Goal: Task Accomplishment & Management: Manage account settings

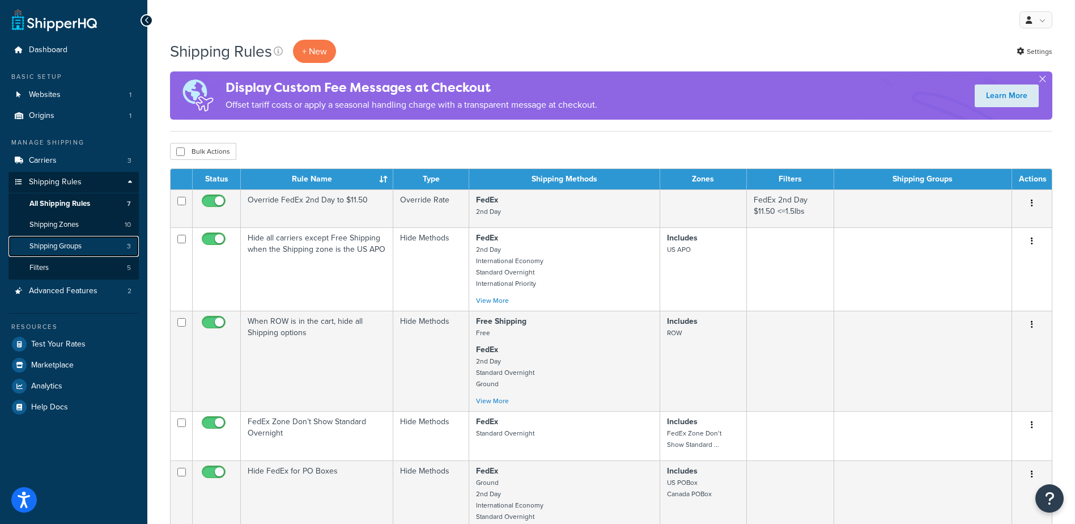
click at [61, 246] on span "Shipping Groups" at bounding box center [55, 246] width 52 height 10
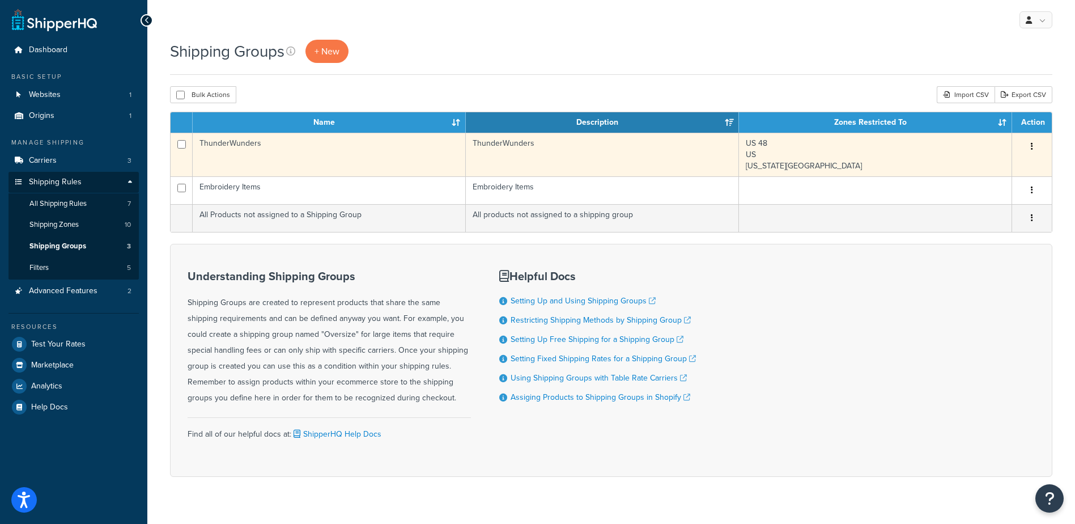
click at [251, 156] on td "ThunderWunders" at bounding box center [329, 155] width 273 height 44
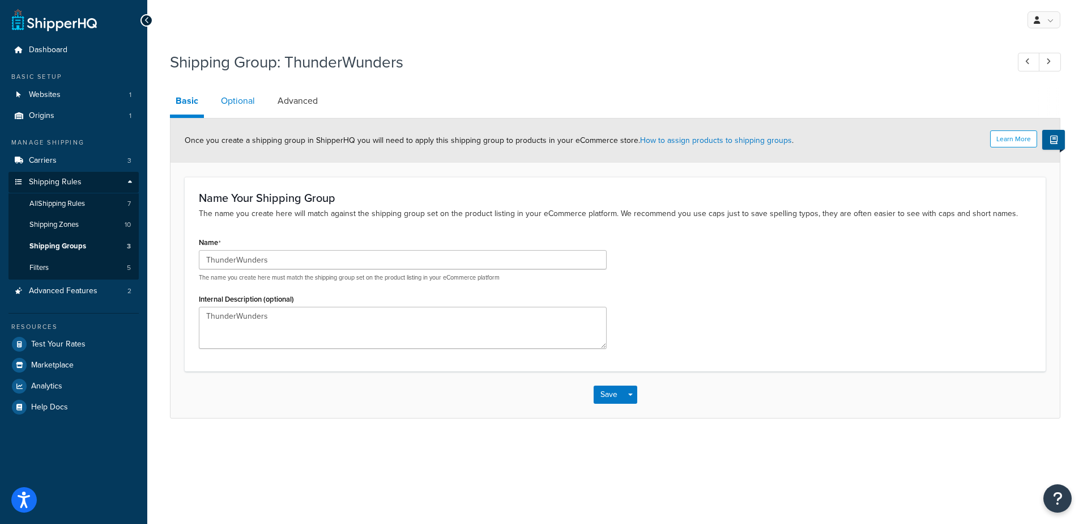
drag, startPoint x: 0, startPoint y: 0, endPoint x: 239, endPoint y: 100, distance: 259.3
click at [239, 100] on link "Optional" at bounding box center [237, 100] width 45 height 27
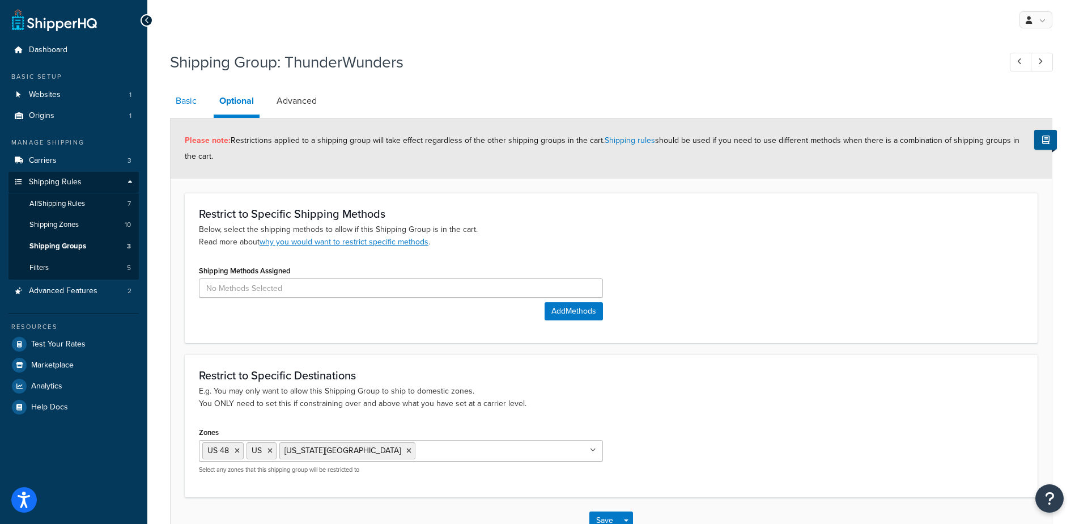
click at [186, 102] on link "Basic" at bounding box center [186, 100] width 32 height 27
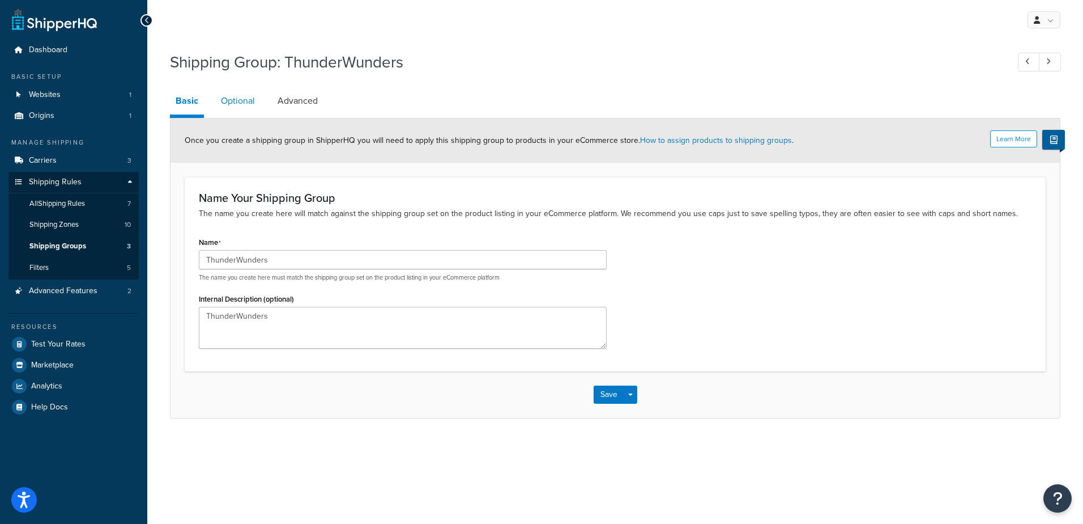
click at [233, 103] on link "Optional" at bounding box center [237, 100] width 45 height 27
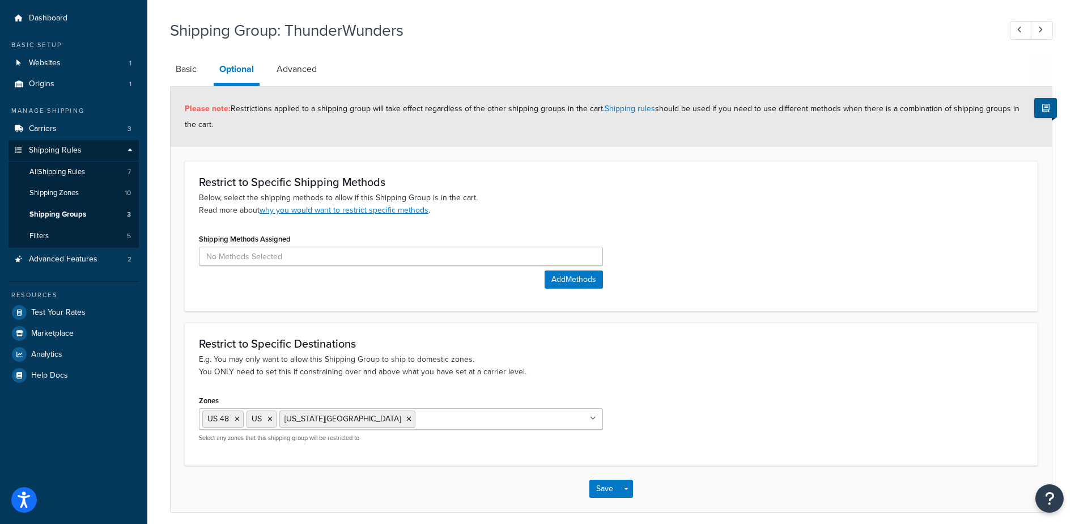
scroll to position [57, 0]
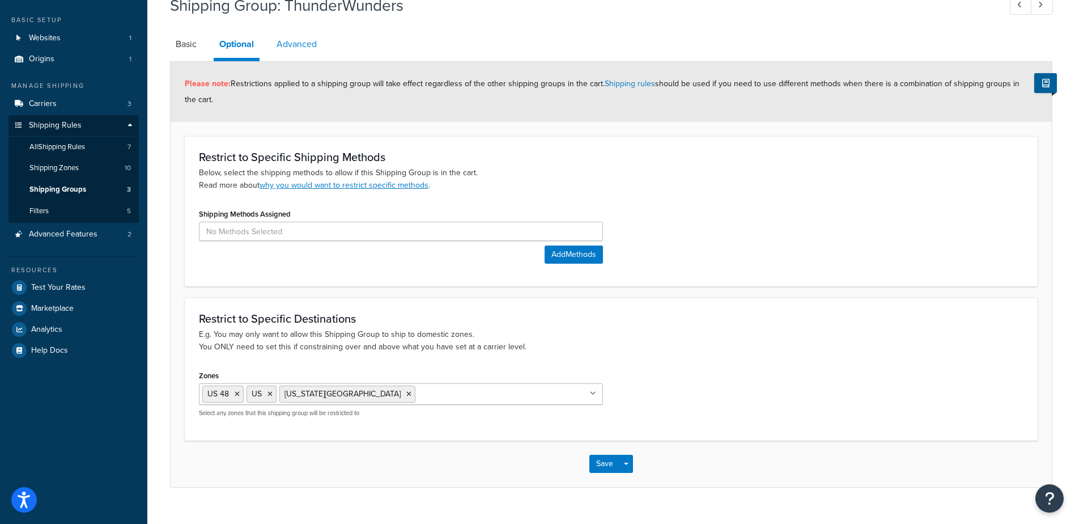
click at [291, 43] on link "Advanced" at bounding box center [297, 44] width 52 height 27
